Goal: Information Seeking & Learning: Find specific fact

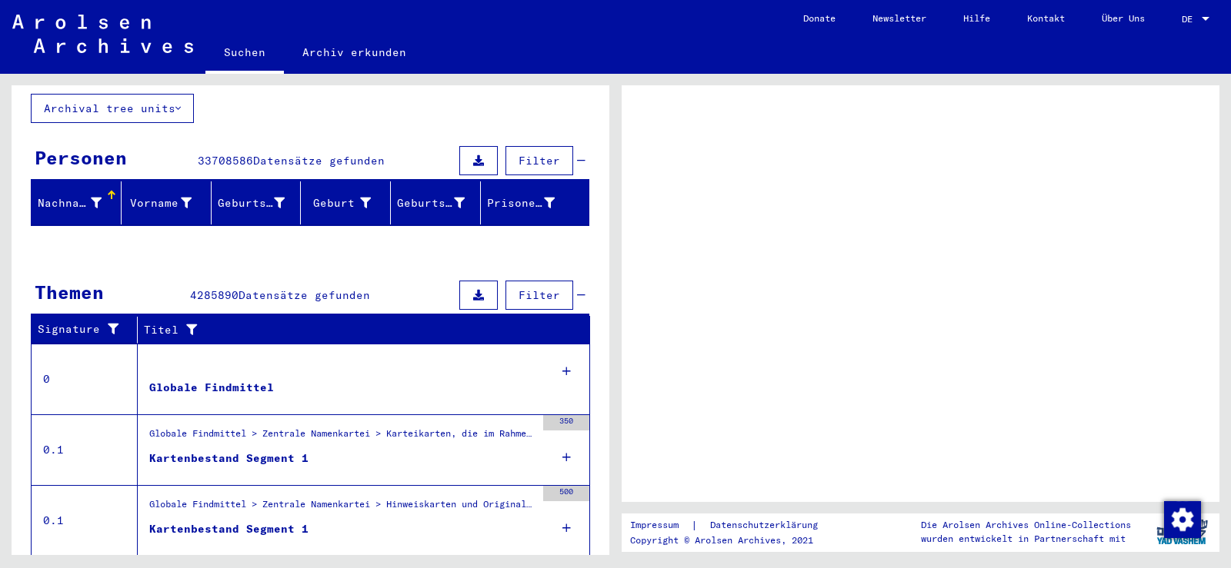
scroll to position [154, 0]
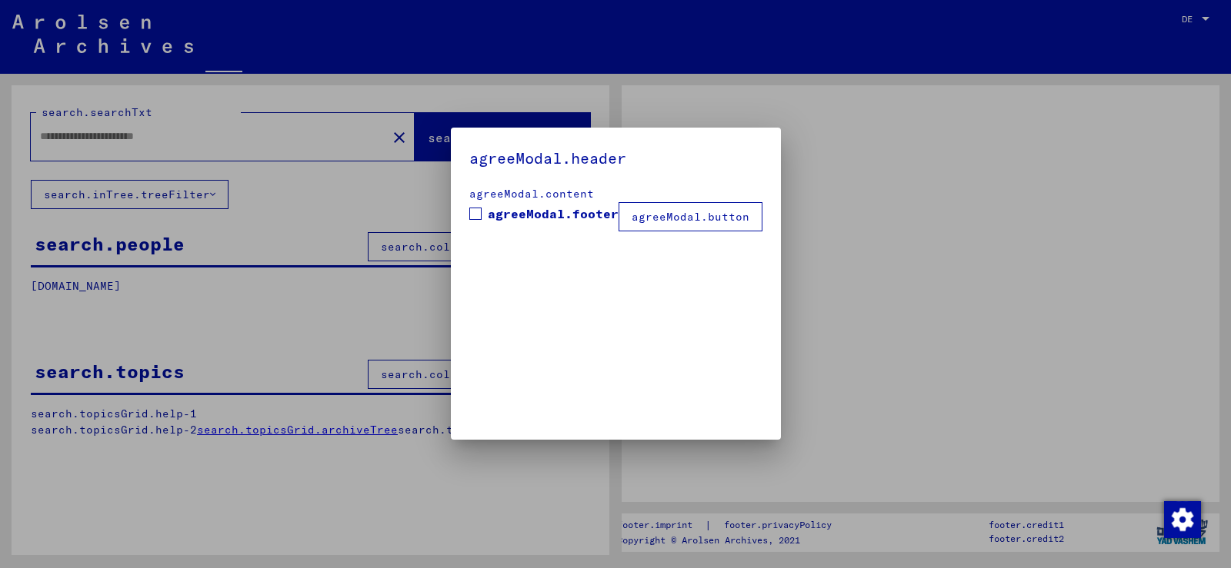
type input "**********"
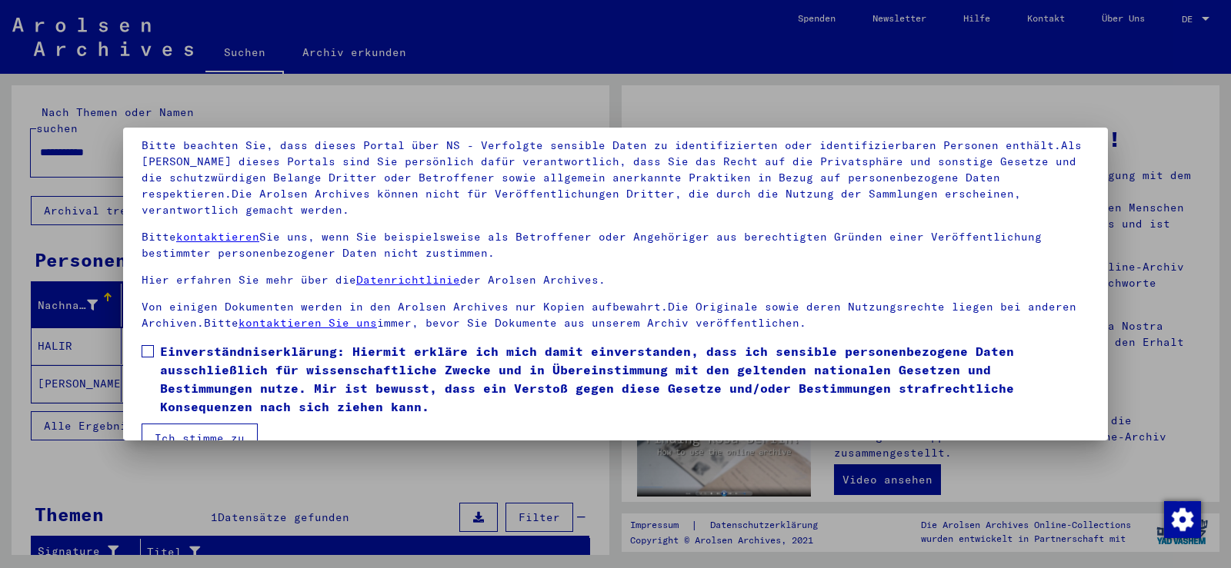
scroll to position [133, 0]
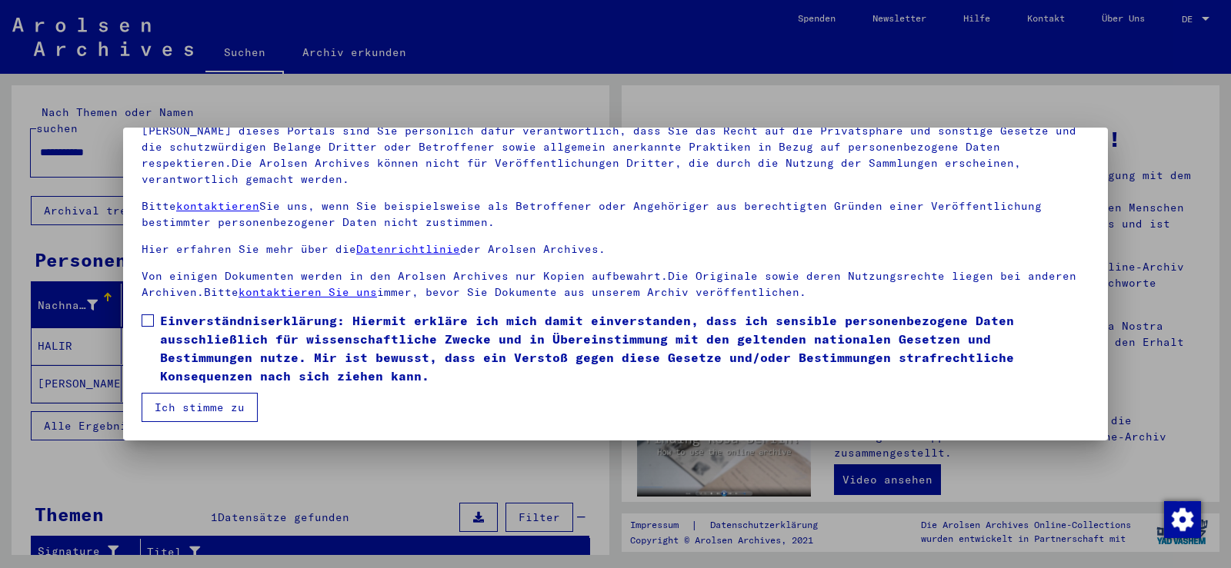
click at [148, 328] on label "Einverständniserklärung: Hiermit erkläre ich mich damit einverstanden, dass ich…" at bounding box center [616, 349] width 948 height 74
click at [198, 405] on button "Ich stimme zu" at bounding box center [200, 407] width 116 height 29
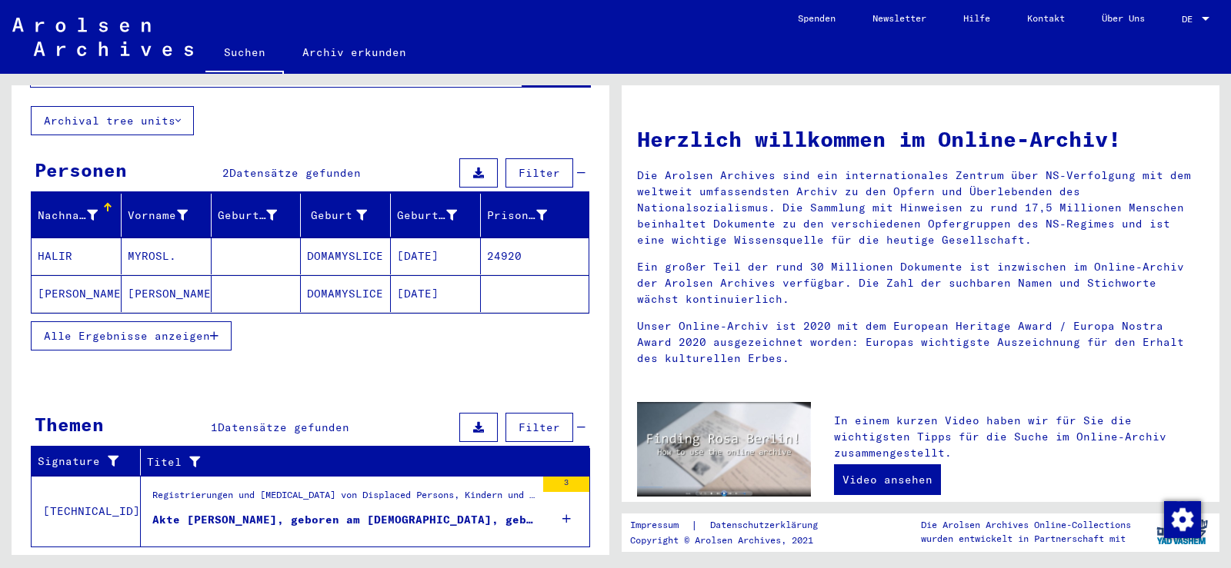
scroll to position [112, 0]
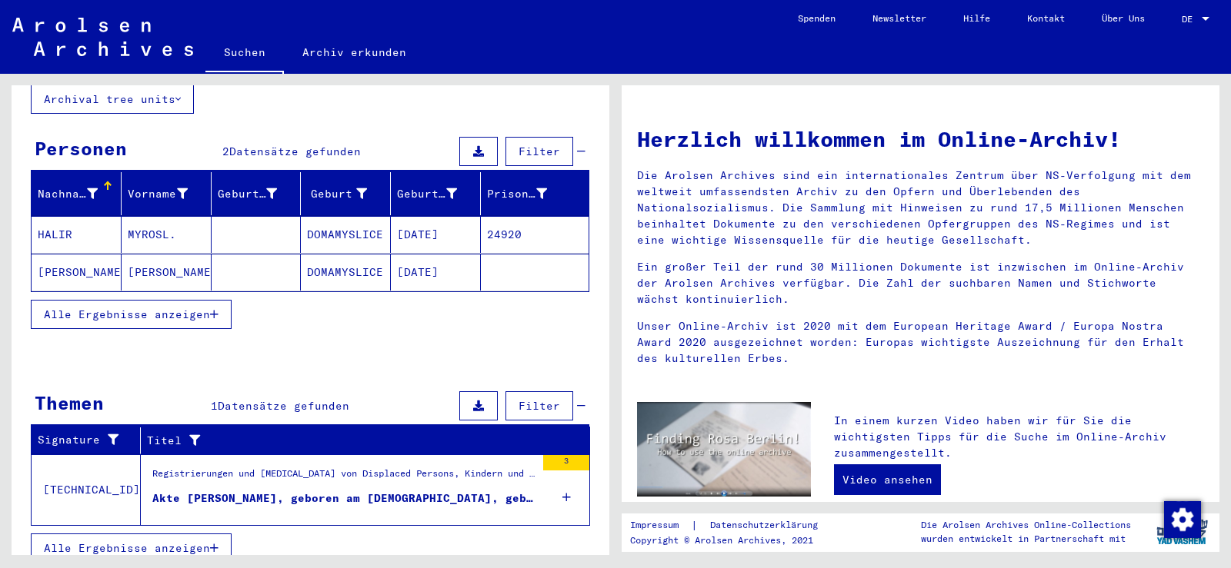
click at [305, 491] on div "Akte [PERSON_NAME], geboren am [DEMOGRAPHIC_DATA], geboren in [GEOGRAPHIC_DATA]" at bounding box center [343, 499] width 383 height 16
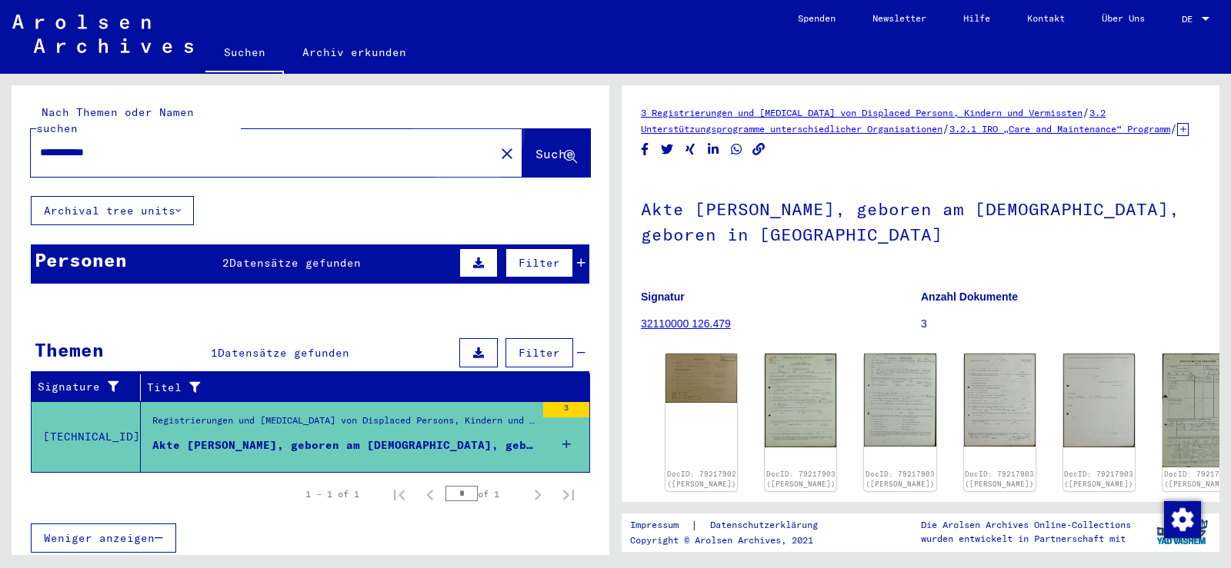
click at [535, 146] on span "Suche" at bounding box center [554, 153] width 38 height 15
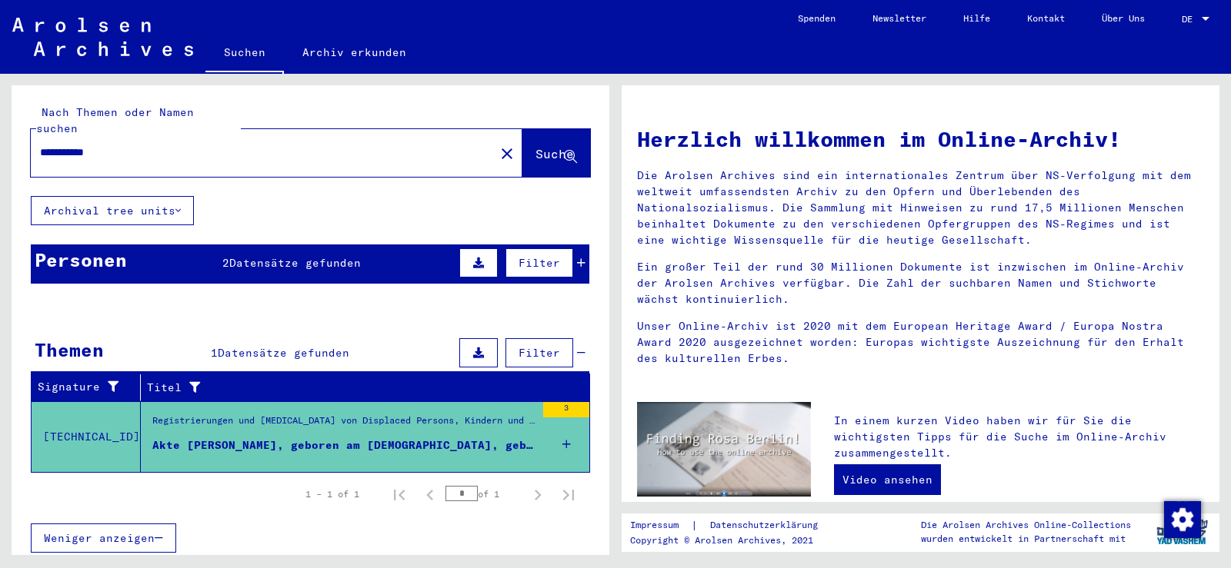
click at [219, 145] on input "**********" at bounding box center [258, 153] width 436 height 16
click at [185, 196] on button "Archival tree units" at bounding box center [112, 210] width 163 height 29
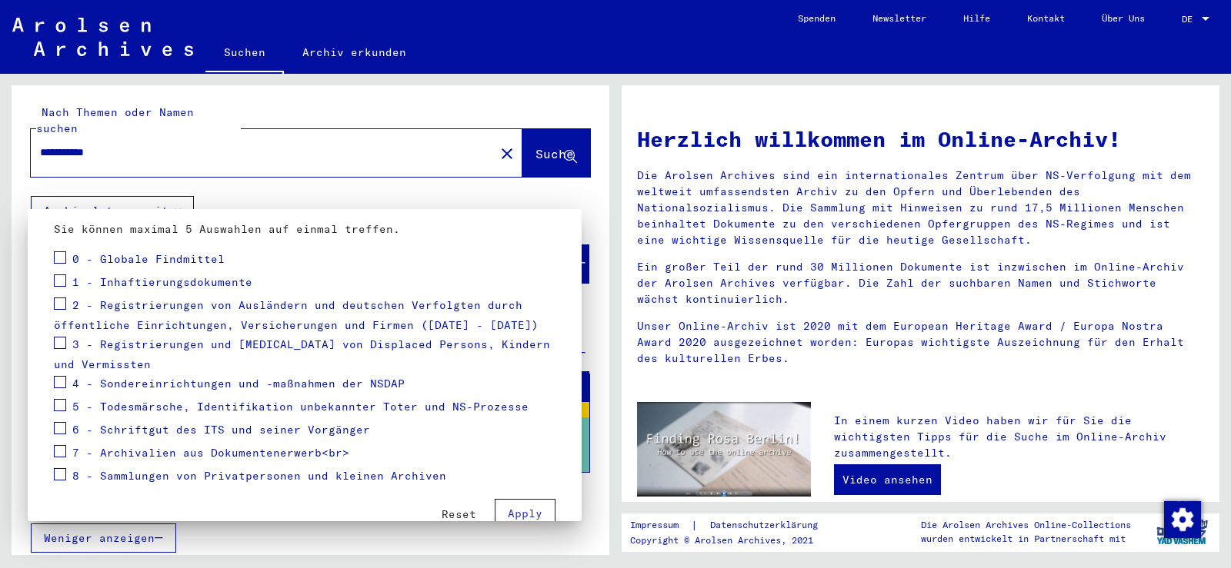
scroll to position [188, 0]
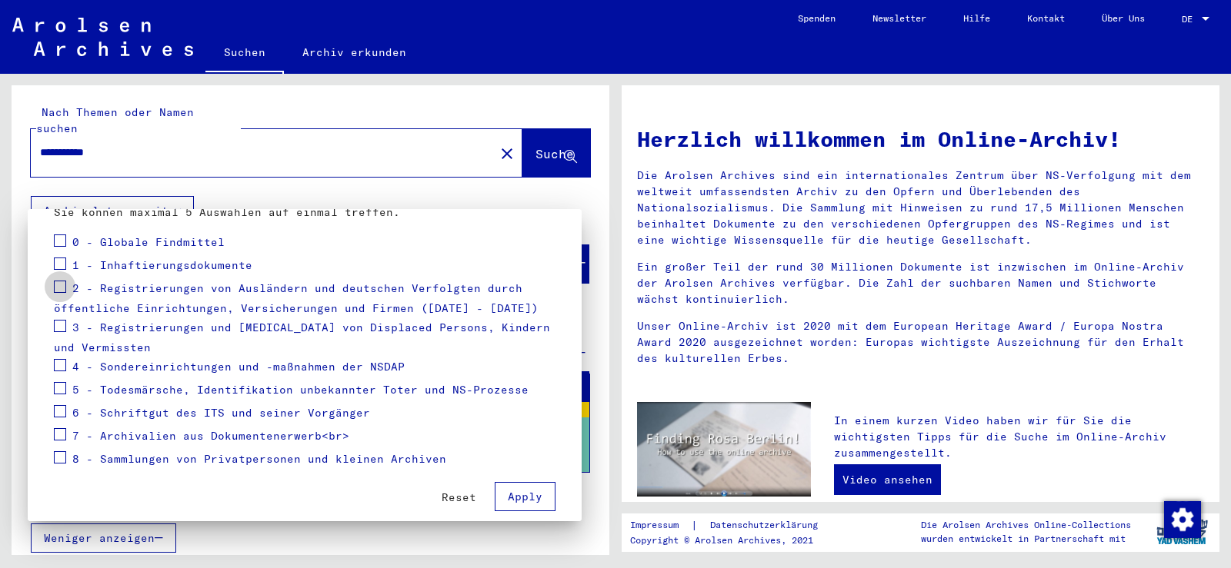
click at [54, 281] on span at bounding box center [60, 287] width 12 height 12
click at [303, 140] on div at bounding box center [615, 284] width 1231 height 568
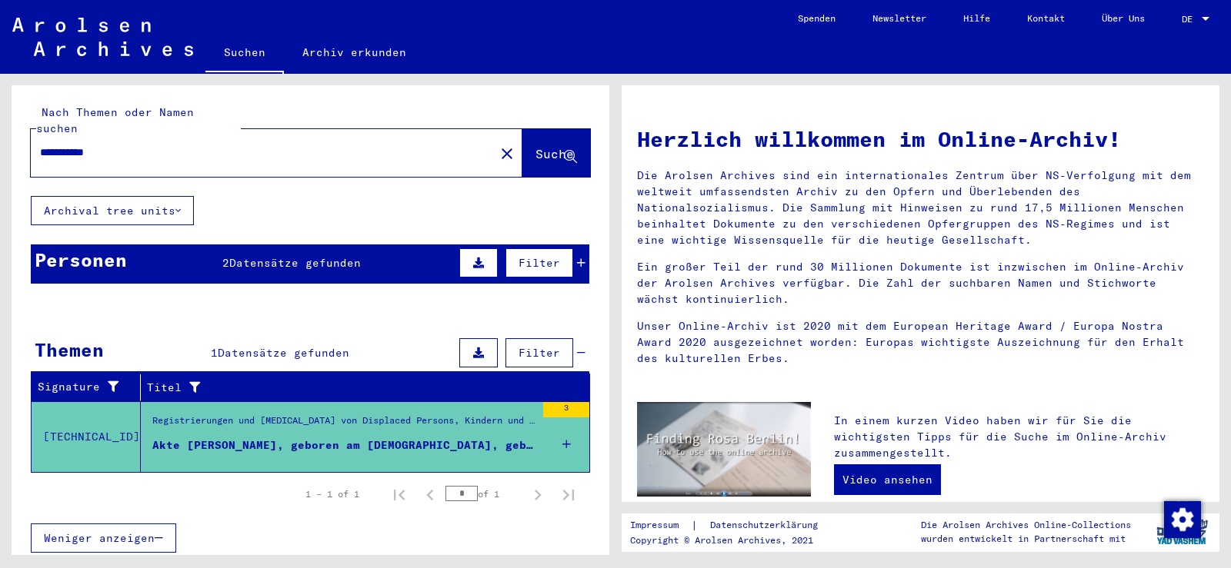
click at [306, 145] on input "**********" at bounding box center [258, 153] width 436 height 16
click at [535, 146] on span "Suche" at bounding box center [554, 153] width 38 height 15
drag, startPoint x: 528, startPoint y: 138, endPoint x: 517, endPoint y: 145, distance: 13.1
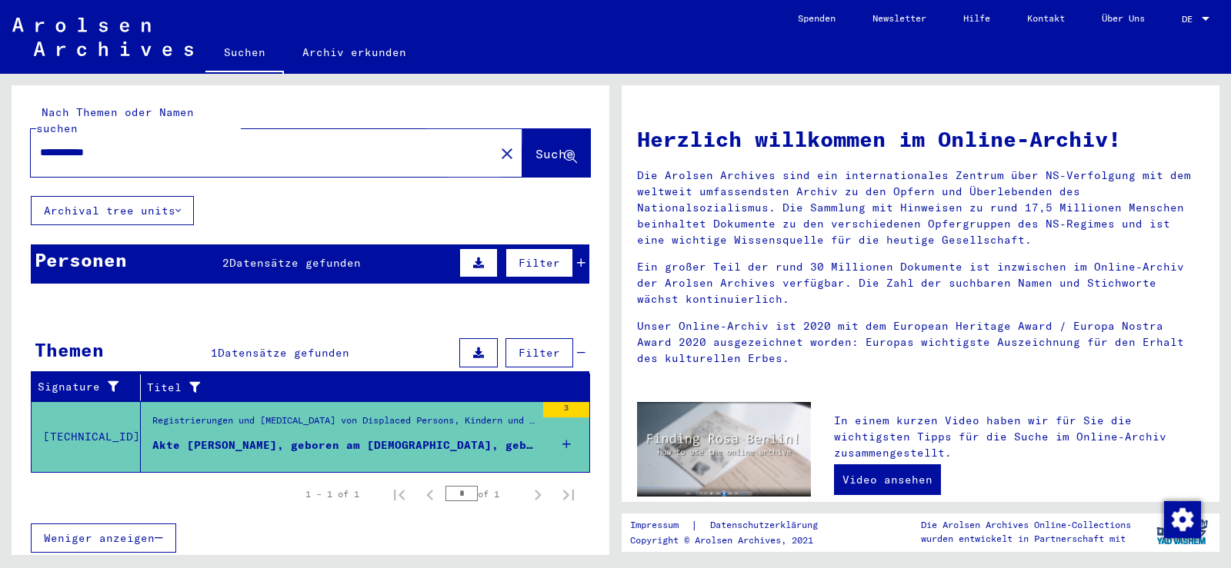
click at [535, 146] on span "Suche" at bounding box center [554, 153] width 38 height 15
click at [289, 256] on span "Datensätze gefunden" at bounding box center [295, 263] width 132 height 14
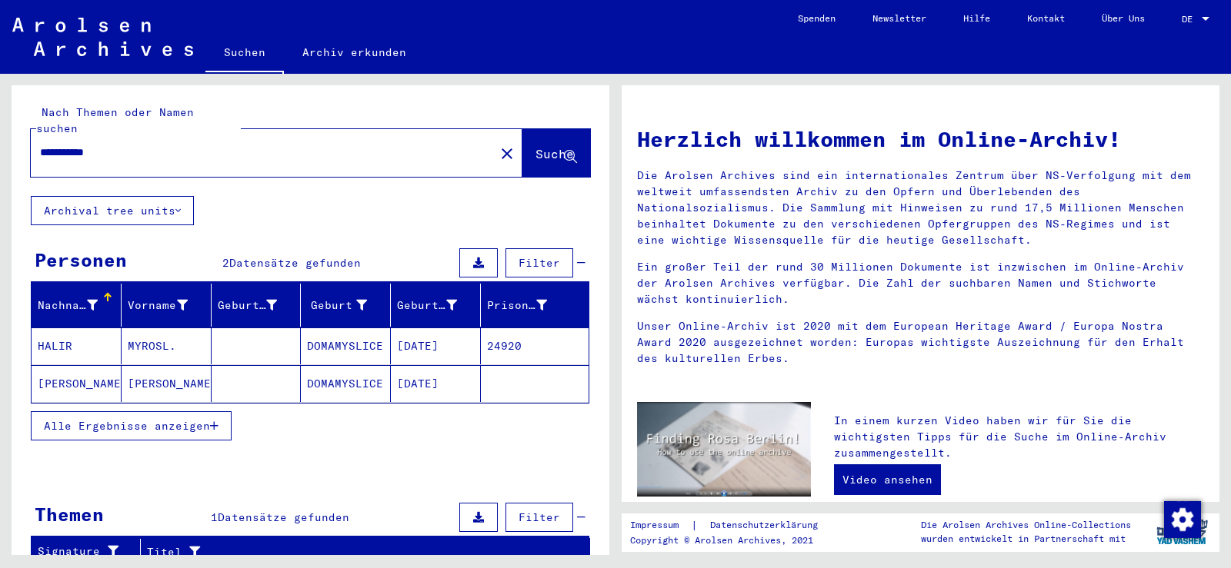
click at [41, 328] on mat-cell "HALIR" at bounding box center [77, 346] width 90 height 37
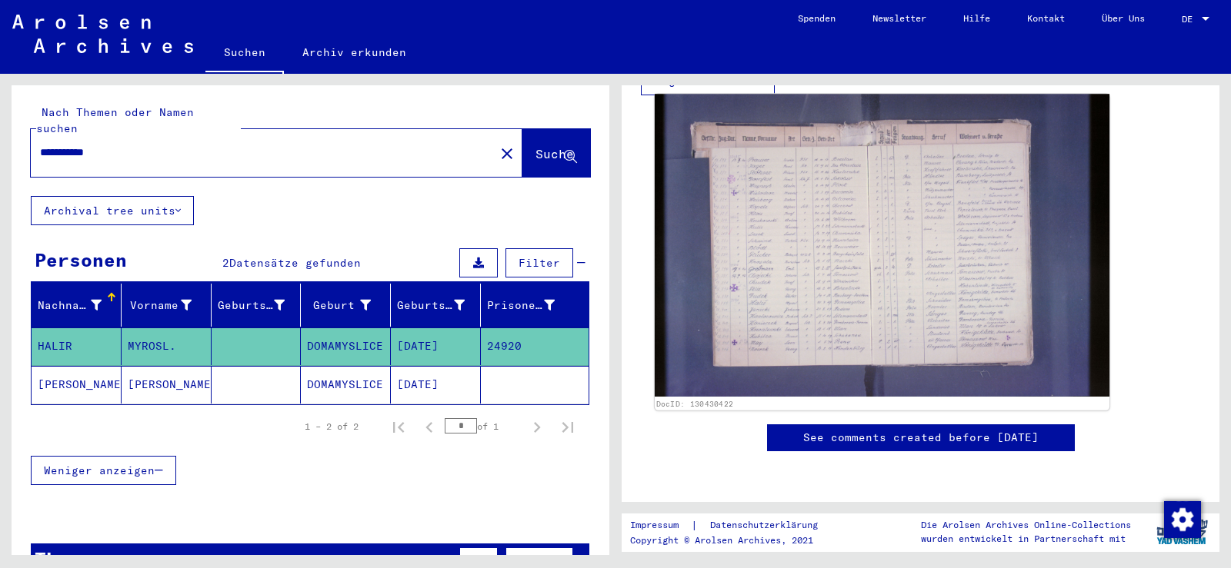
scroll to position [436, 0]
click at [726, 262] on img at bounding box center [882, 245] width 455 height 303
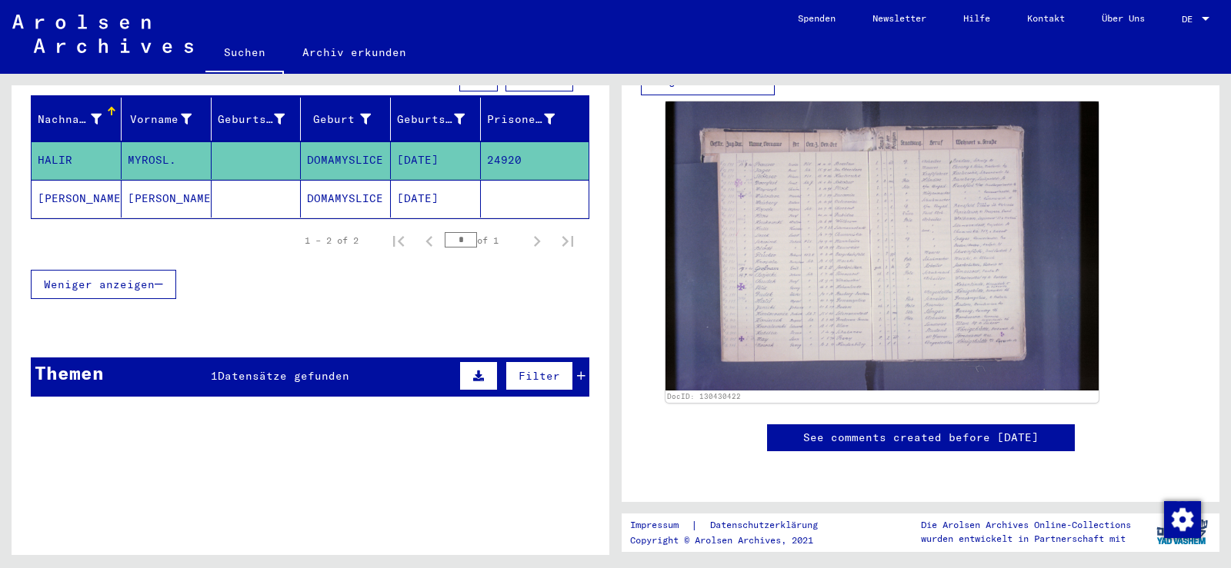
scroll to position [187, 0]
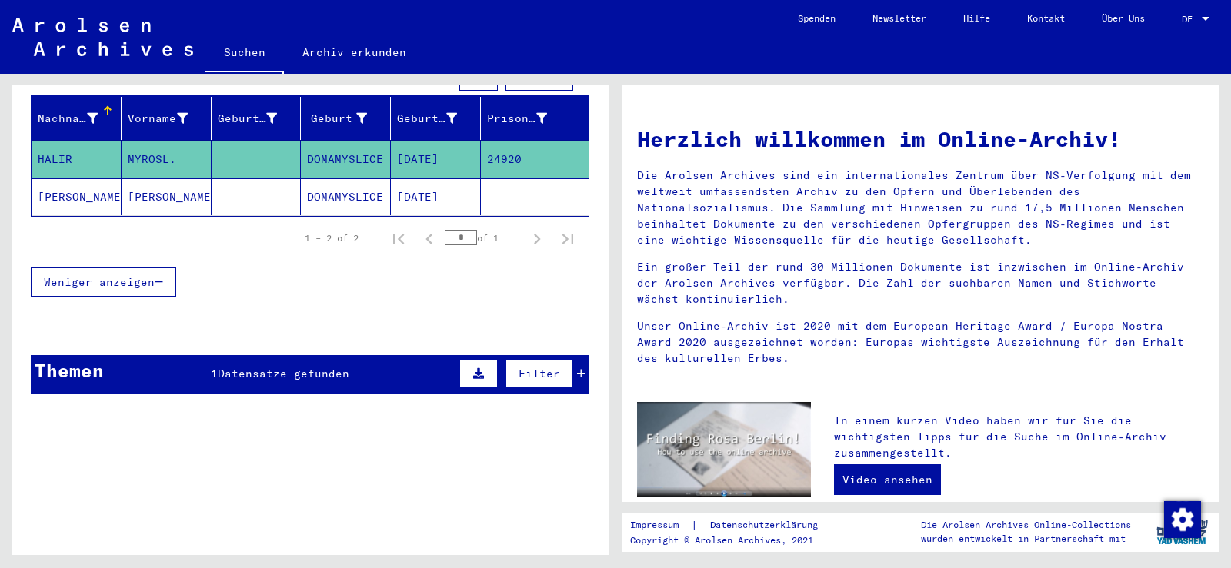
scroll to position [185, 0]
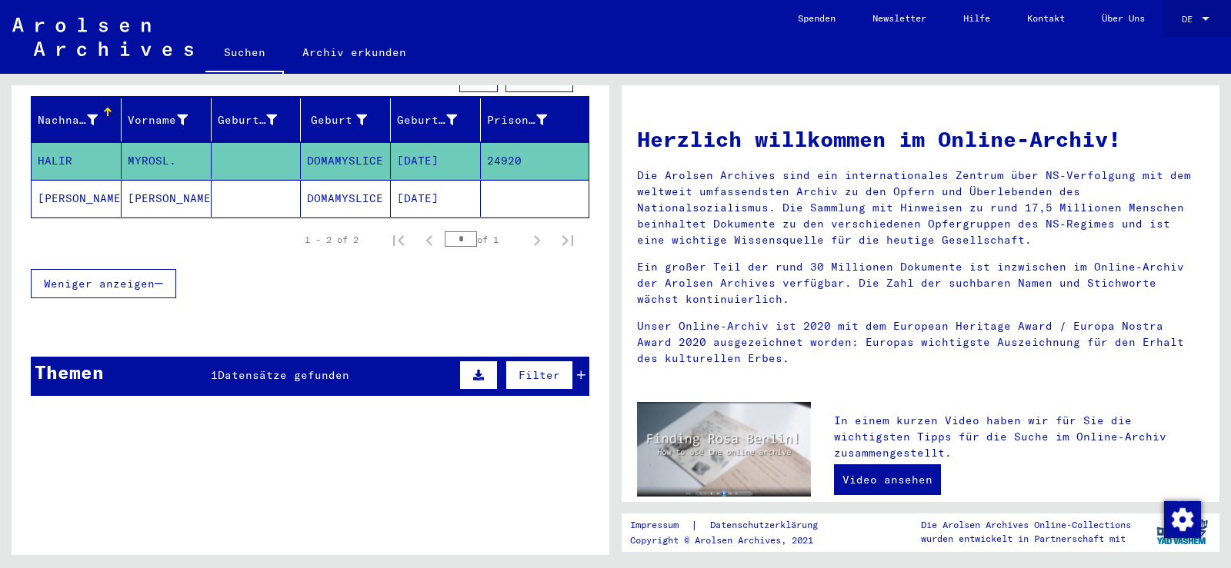
click at [1208, 6] on div "DE DE" at bounding box center [1196, 15] width 31 height 26
click at [1158, 30] on span "English" at bounding box center [1167, 28] width 38 height 12
